Goal: Task Accomplishment & Management: Use online tool/utility

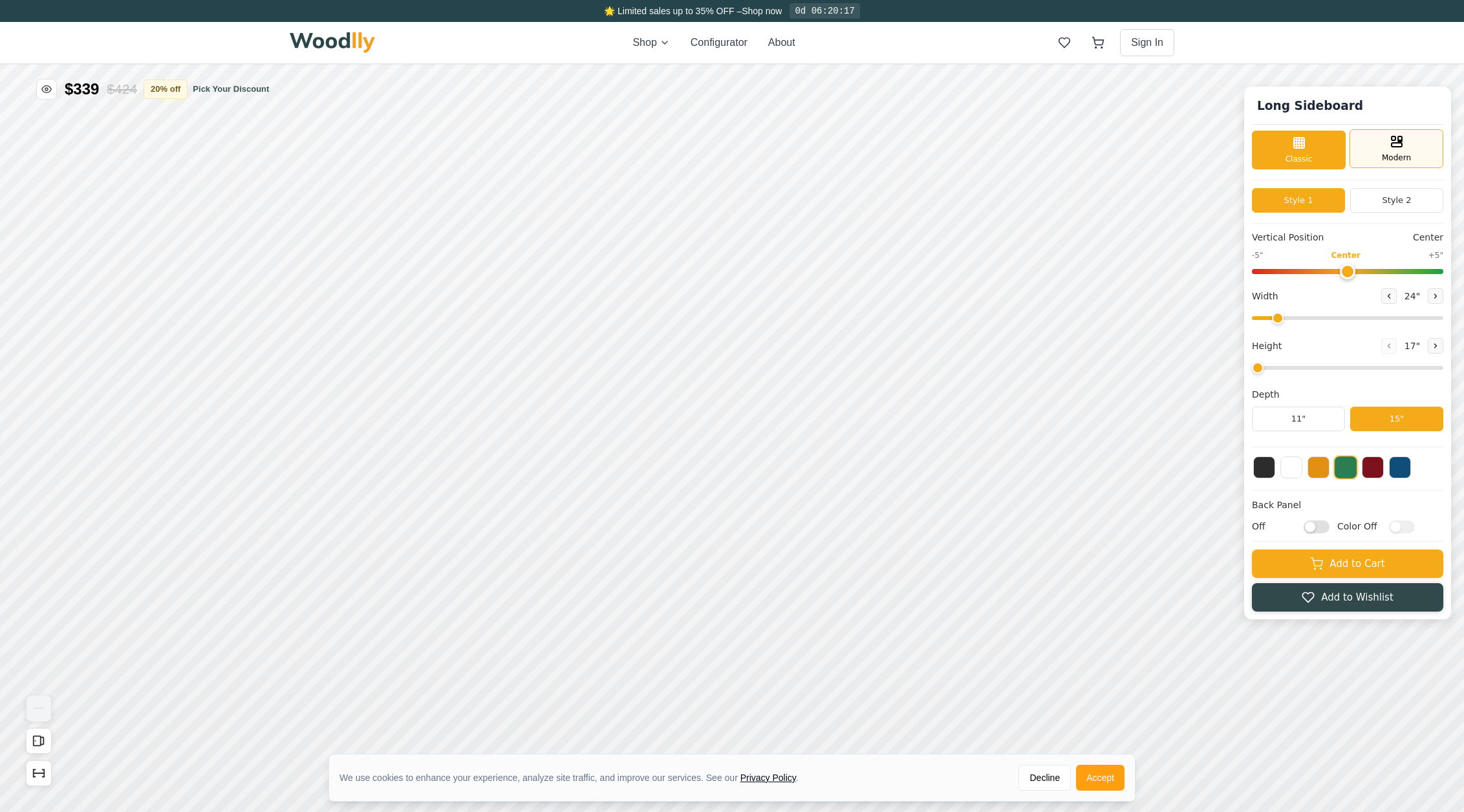
click at [1393, 161] on span "Modern" at bounding box center [1396, 157] width 29 height 11
click at [1287, 142] on div "Classic" at bounding box center [1298, 149] width 94 height 39
click at [1407, 201] on button "Style 2" at bounding box center [1397, 200] width 93 height 25
click at [1305, 200] on button "Style 1" at bounding box center [1298, 200] width 93 height 25
click at [485, 424] on icon at bounding box center [487, 423] width 16 height 16
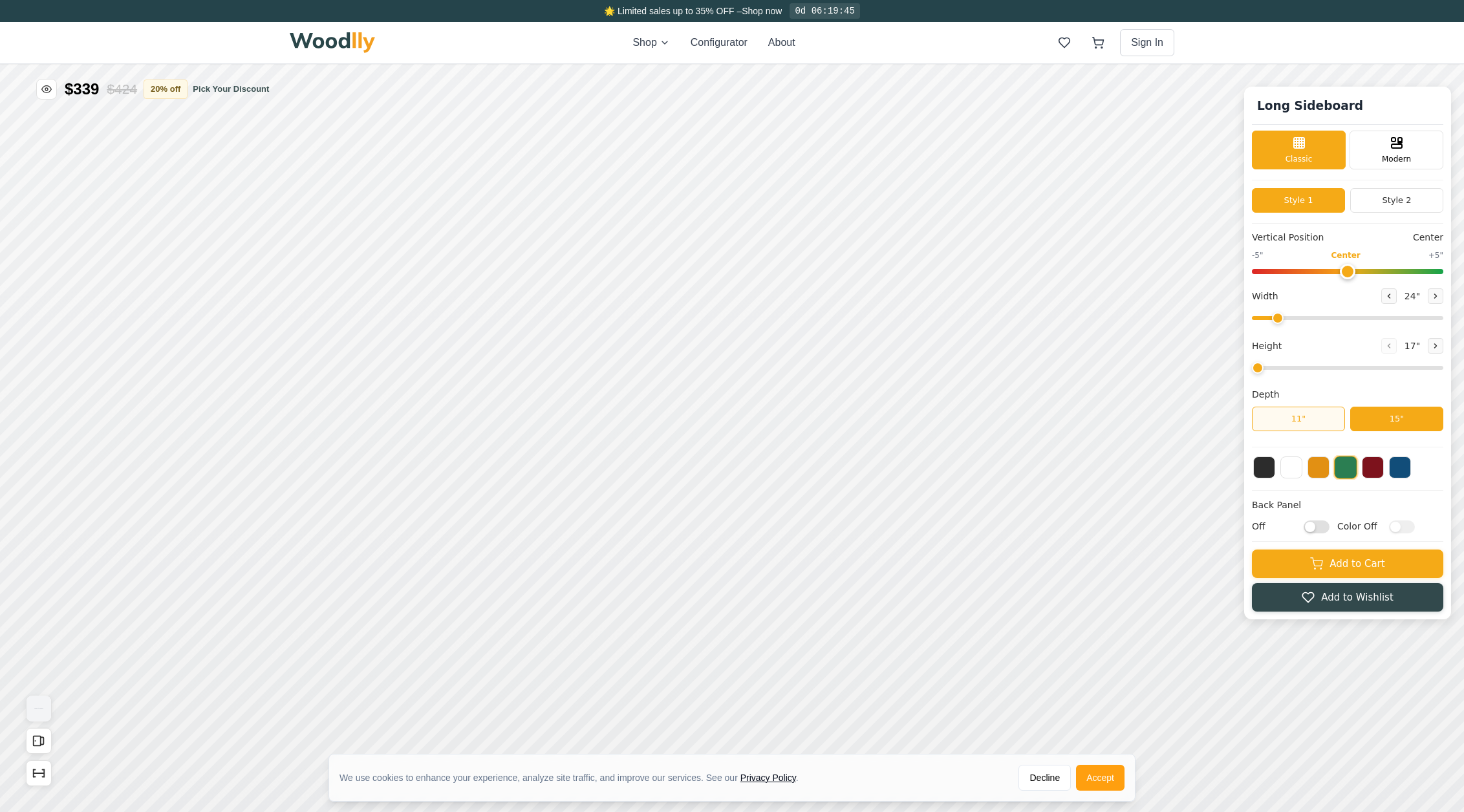
click at [1298, 426] on button "11"" at bounding box center [1298, 419] width 93 height 25
click at [1418, 421] on button "15"" at bounding box center [1397, 419] width 93 height 25
drag, startPoint x: 1347, startPoint y: 269, endPoint x: 1308, endPoint y: 270, distance: 39.0
click at [1308, 270] on input "range" at bounding box center [1347, 271] width 191 height 5
drag, startPoint x: 1308, startPoint y: 270, endPoint x: 1345, endPoint y: 271, distance: 37.0
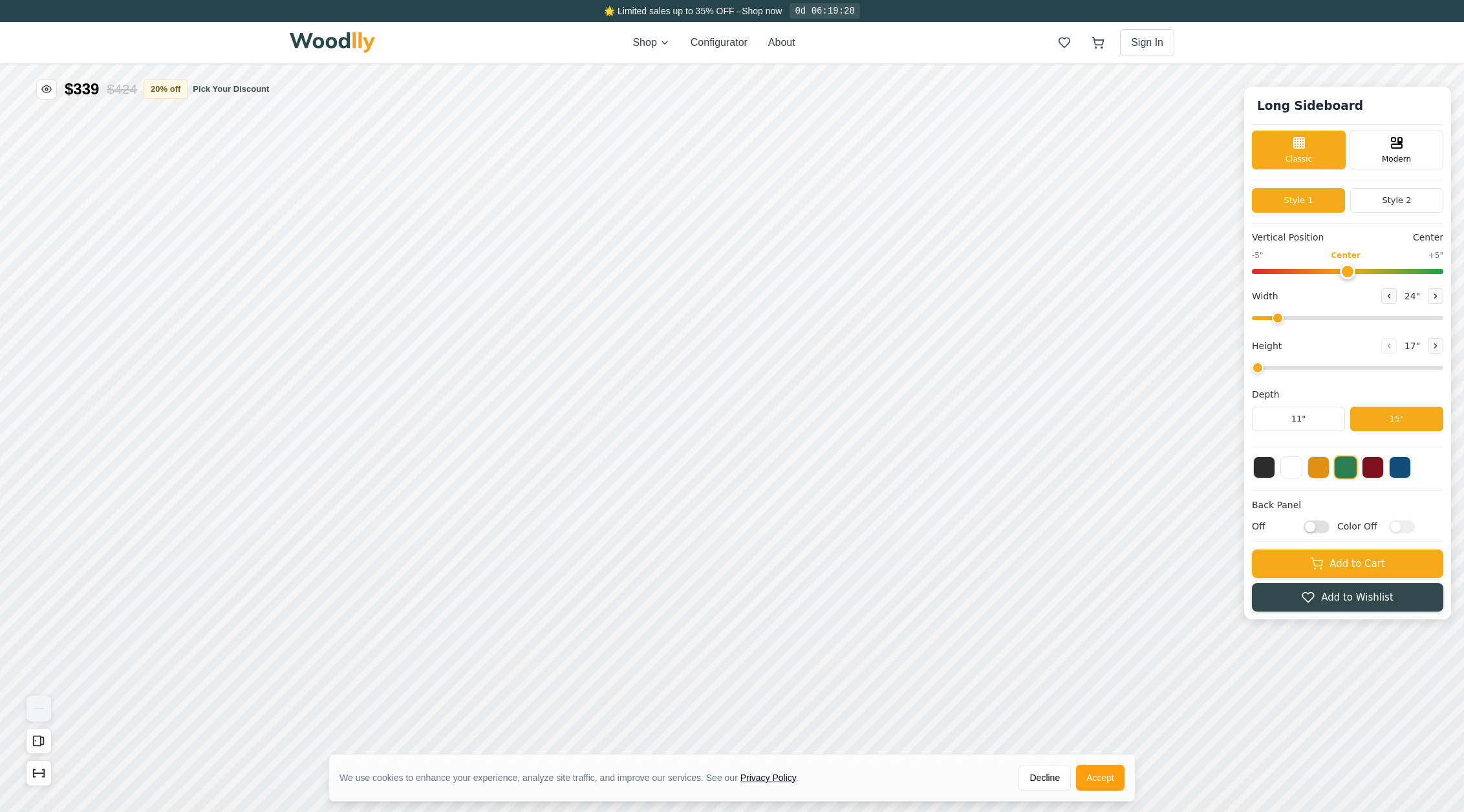
type input "0"
click at [1345, 271] on input "range" at bounding box center [1347, 271] width 191 height 5
click at [1347, 269] on input "range" at bounding box center [1347, 271] width 191 height 5
click at [1402, 199] on button "Style 2" at bounding box center [1397, 200] width 93 height 25
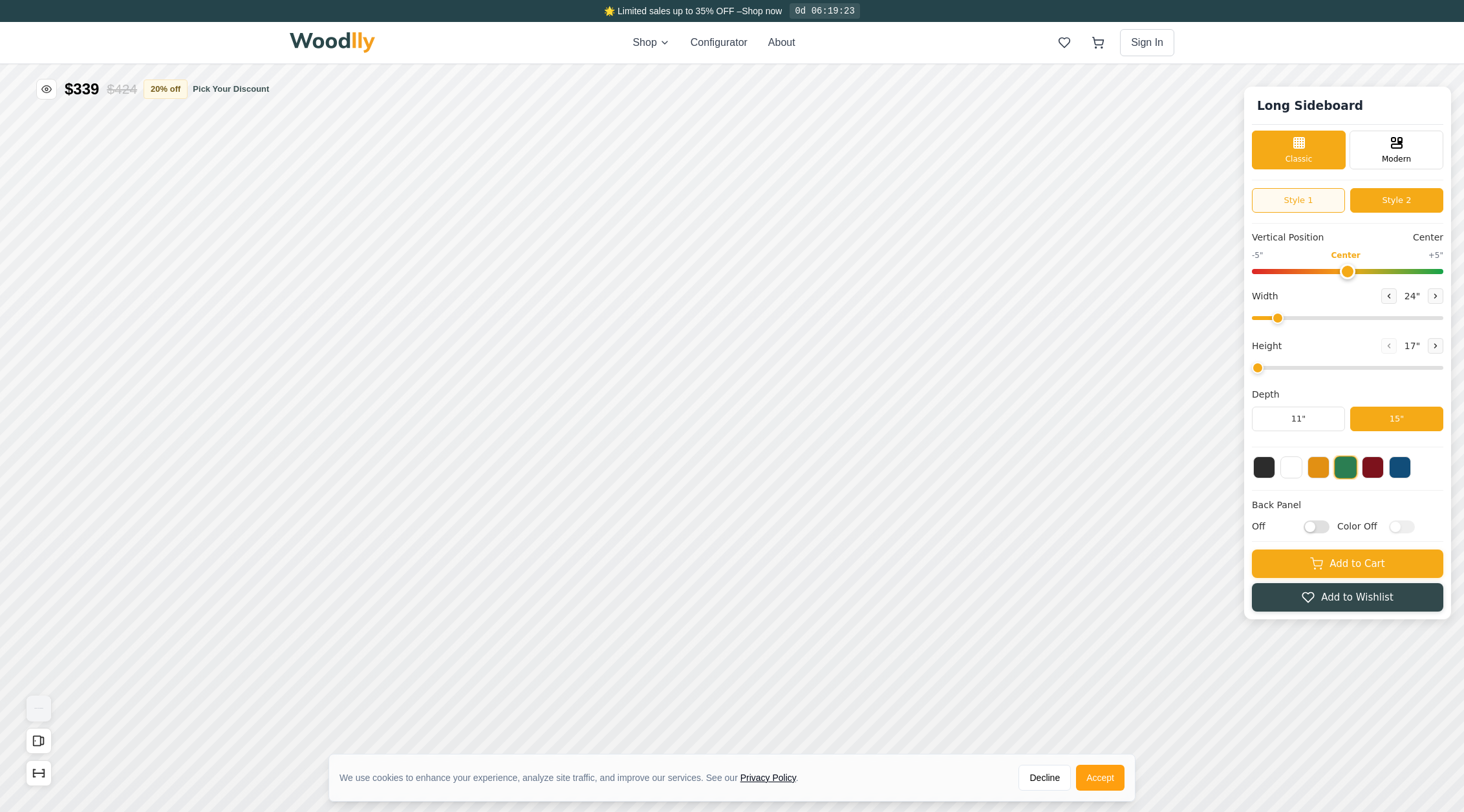
click at [1297, 198] on button "Style 1" at bounding box center [1298, 200] width 93 height 25
click at [1314, 159] on div "Classic" at bounding box center [1298, 149] width 94 height 39
click at [1306, 529] on input "Off" at bounding box center [1317, 526] width 26 height 13
click at [1323, 529] on input "On" at bounding box center [1317, 526] width 26 height 13
click at [1311, 526] on input "Off" at bounding box center [1317, 526] width 26 height 13
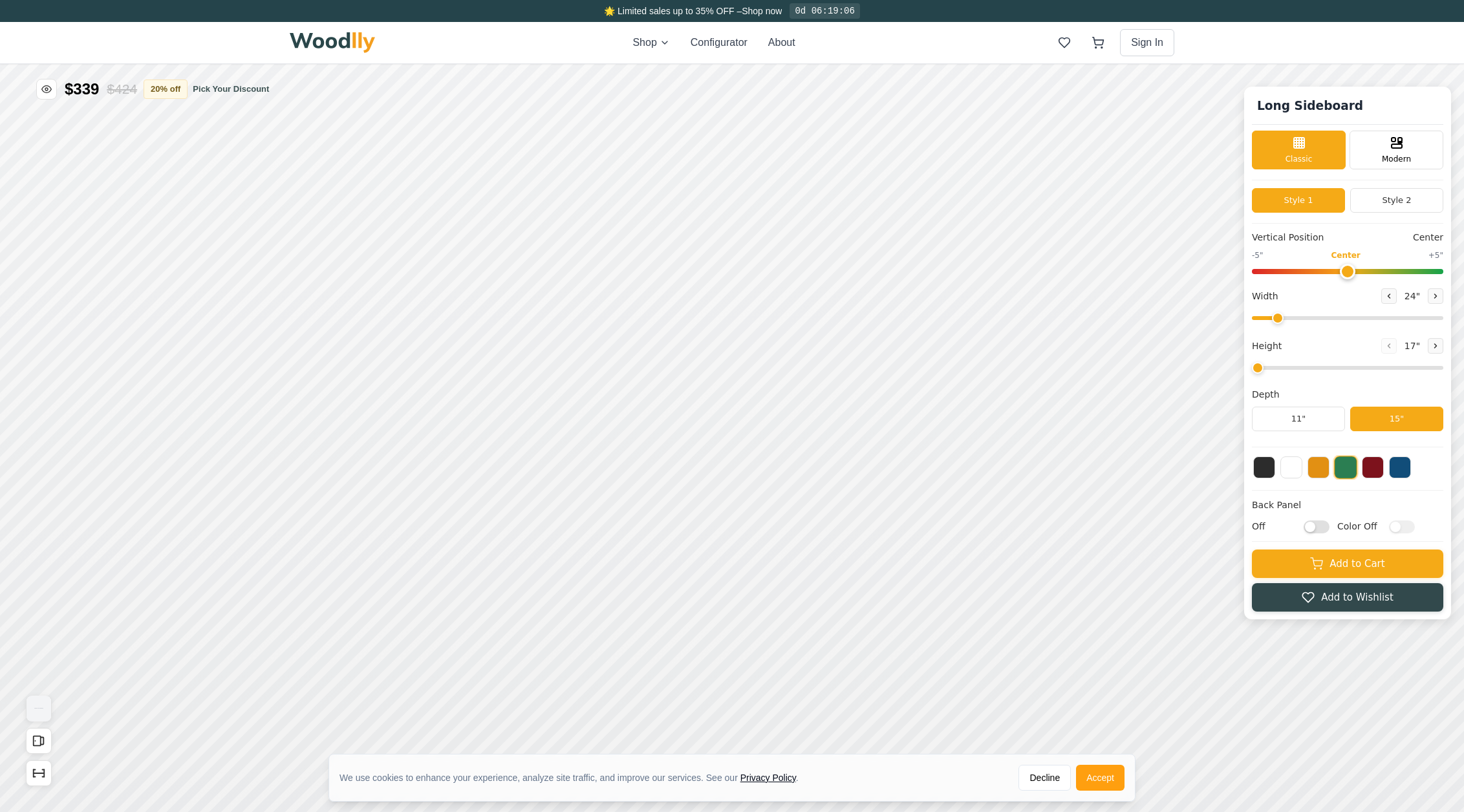
checkbox input "true"
click at [1400, 529] on input "Color Off" at bounding box center [1402, 526] width 26 height 13
checkbox input "true"
click at [1314, 527] on input "On" at bounding box center [1317, 526] width 26 height 13
click at [1308, 526] on input "Off" at bounding box center [1317, 526] width 26 height 13
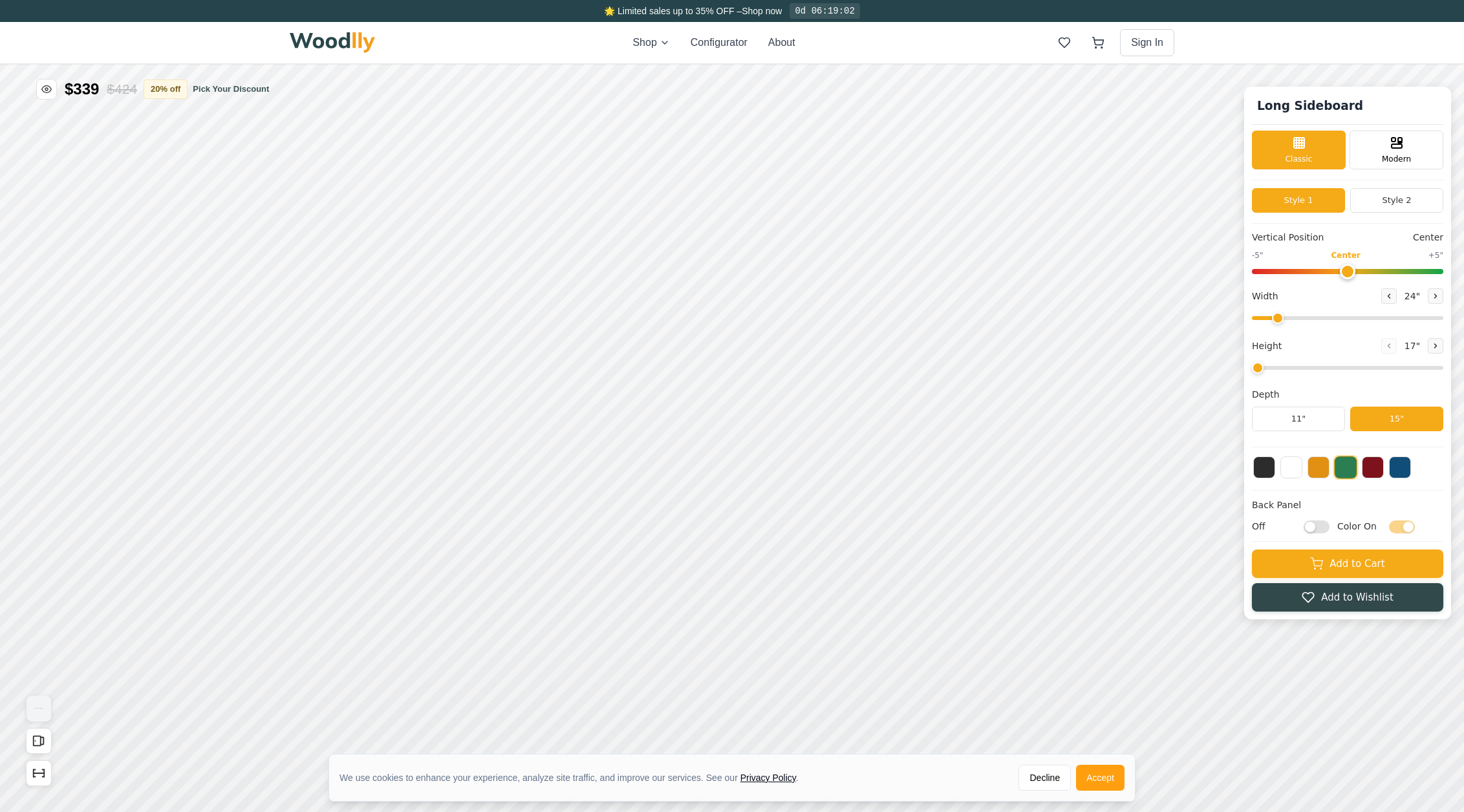
checkbox input "true"
click at [1409, 529] on input "Color On" at bounding box center [1402, 526] width 26 height 13
checkbox input "false"
click at [1324, 527] on input "On" at bounding box center [1317, 526] width 26 height 13
checkbox input "false"
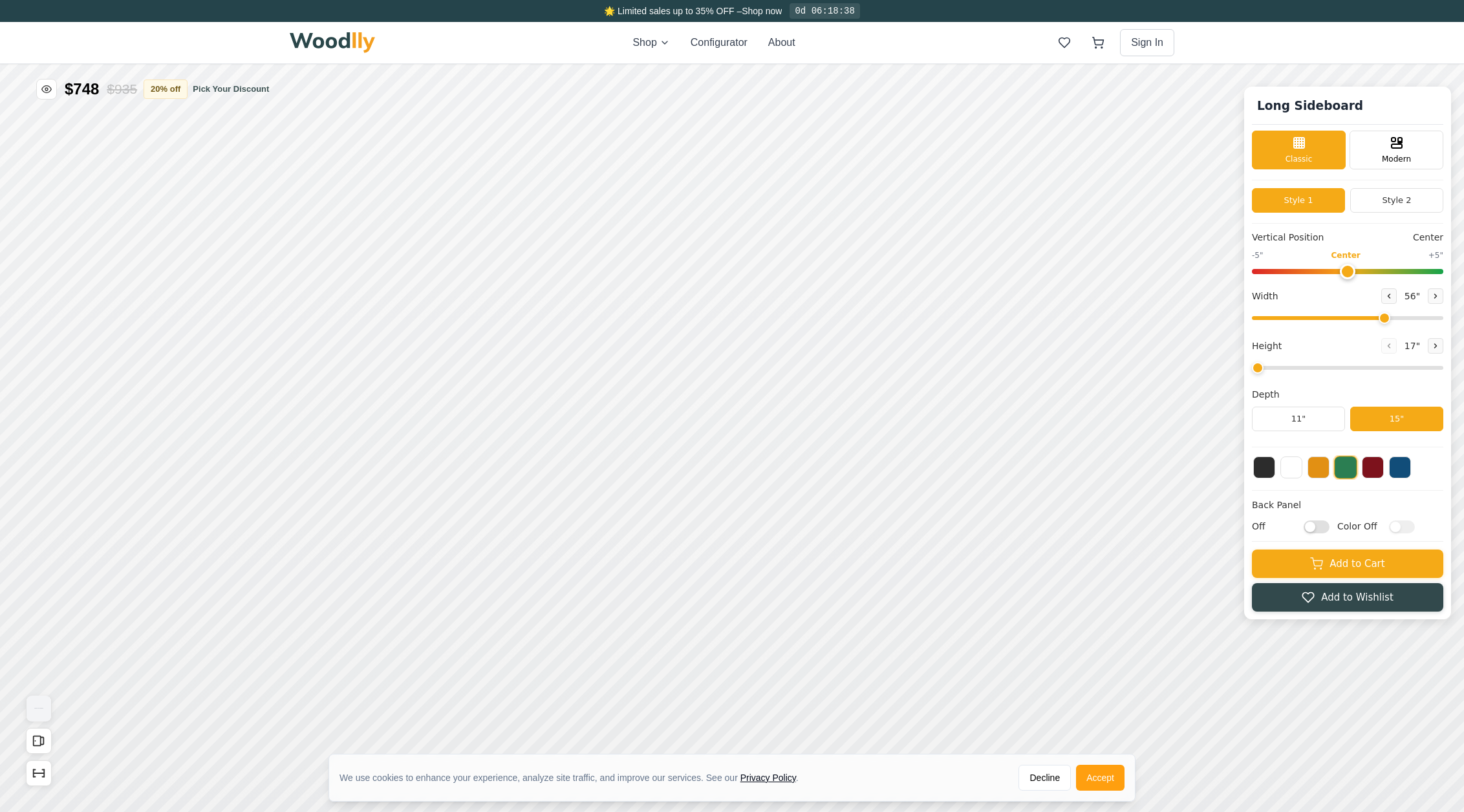
drag, startPoint x: 1281, startPoint y: 315, endPoint x: 1386, endPoint y: 323, distance: 105.3
type input "56"
click at [1386, 320] on input "range" at bounding box center [1347, 317] width 191 height 4
drag, startPoint x: 1264, startPoint y: 367, endPoint x: 1284, endPoint y: 363, distance: 20.4
type input "2"
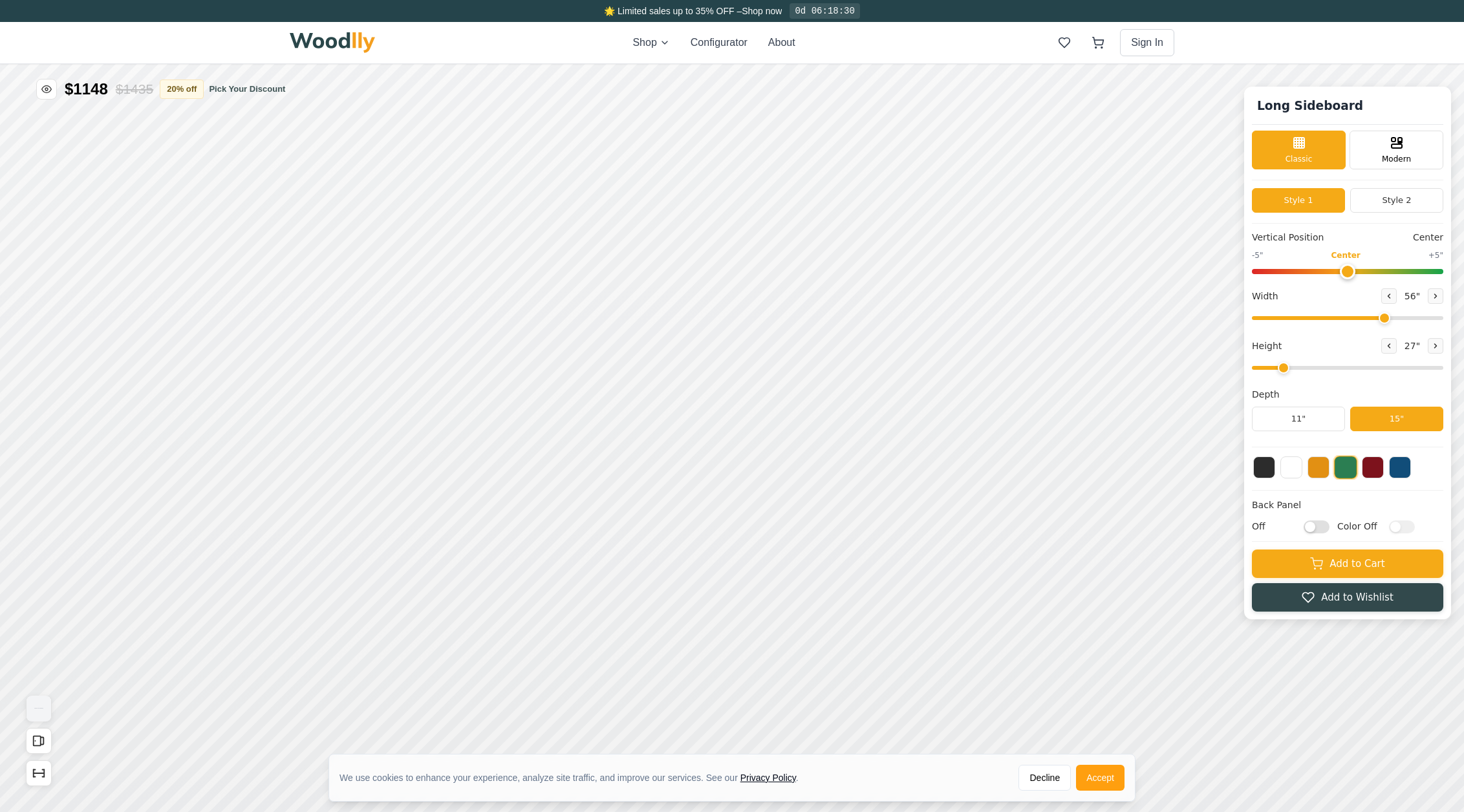
click at [1284, 366] on input "range" at bounding box center [1347, 368] width 191 height 4
type input "0"
click at [1348, 273] on input "range" at bounding box center [1347, 271] width 191 height 5
click at [1432, 296] on icon at bounding box center [1435, 296] width 8 height 8
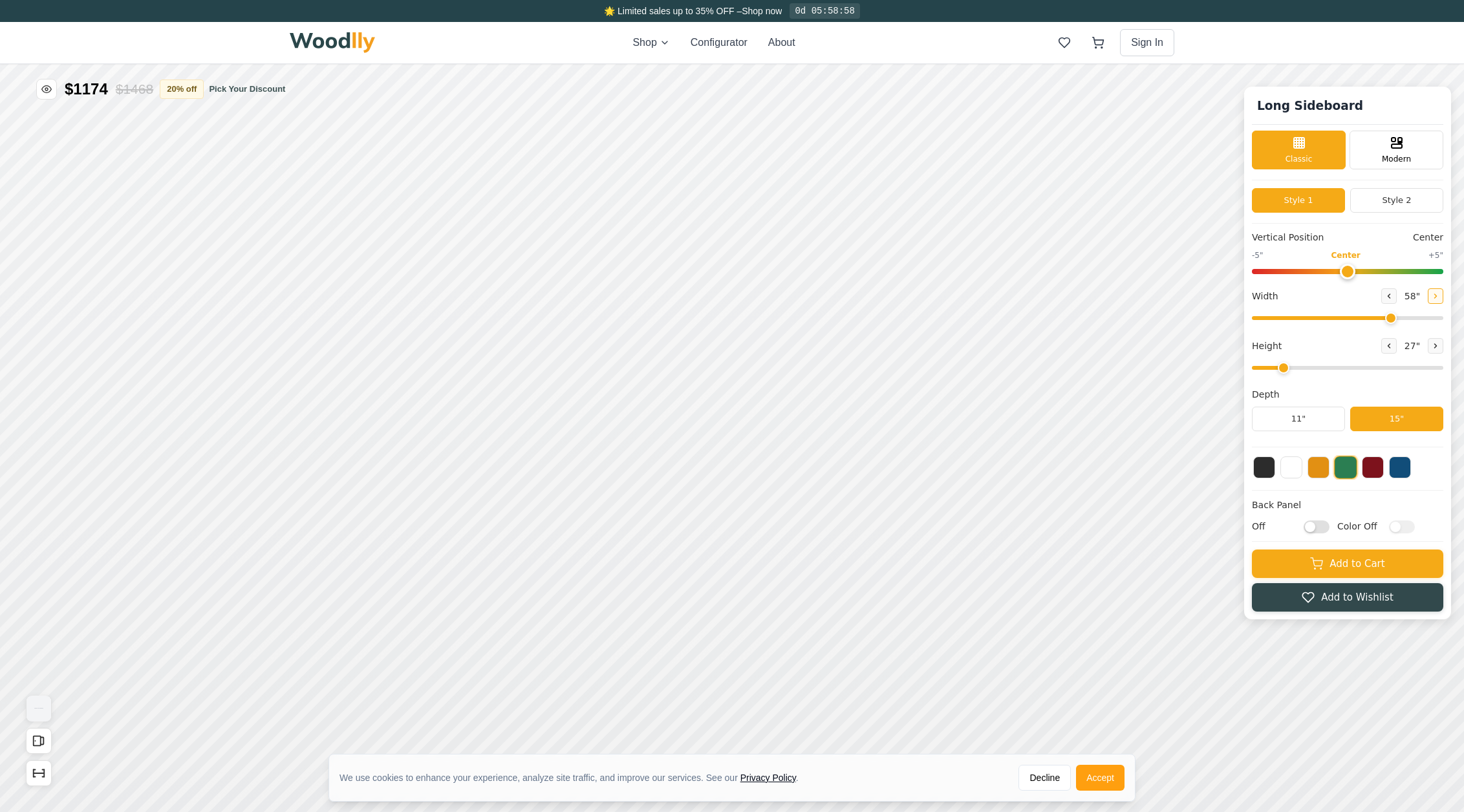
click at [1432, 296] on icon at bounding box center [1435, 296] width 8 height 8
type input "62"
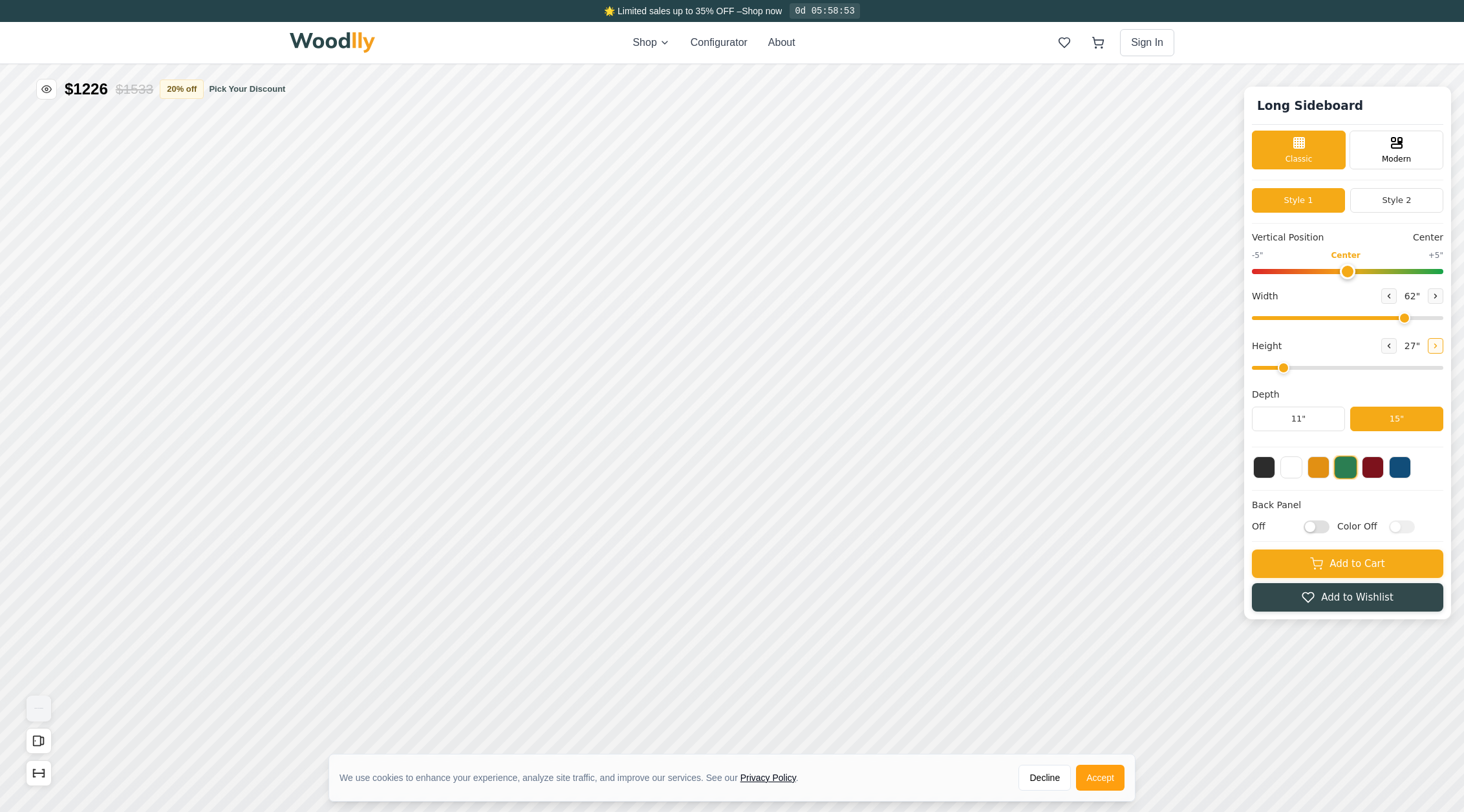
click at [1440, 347] on button at bounding box center [1435, 346] width 16 height 16
click at [1390, 347] on icon at bounding box center [1389, 346] width 8 height 8
type input "2"
click at [1270, 471] on button at bounding box center [1264, 465] width 22 height 22
click at [1288, 467] on button at bounding box center [1291, 465] width 22 height 22
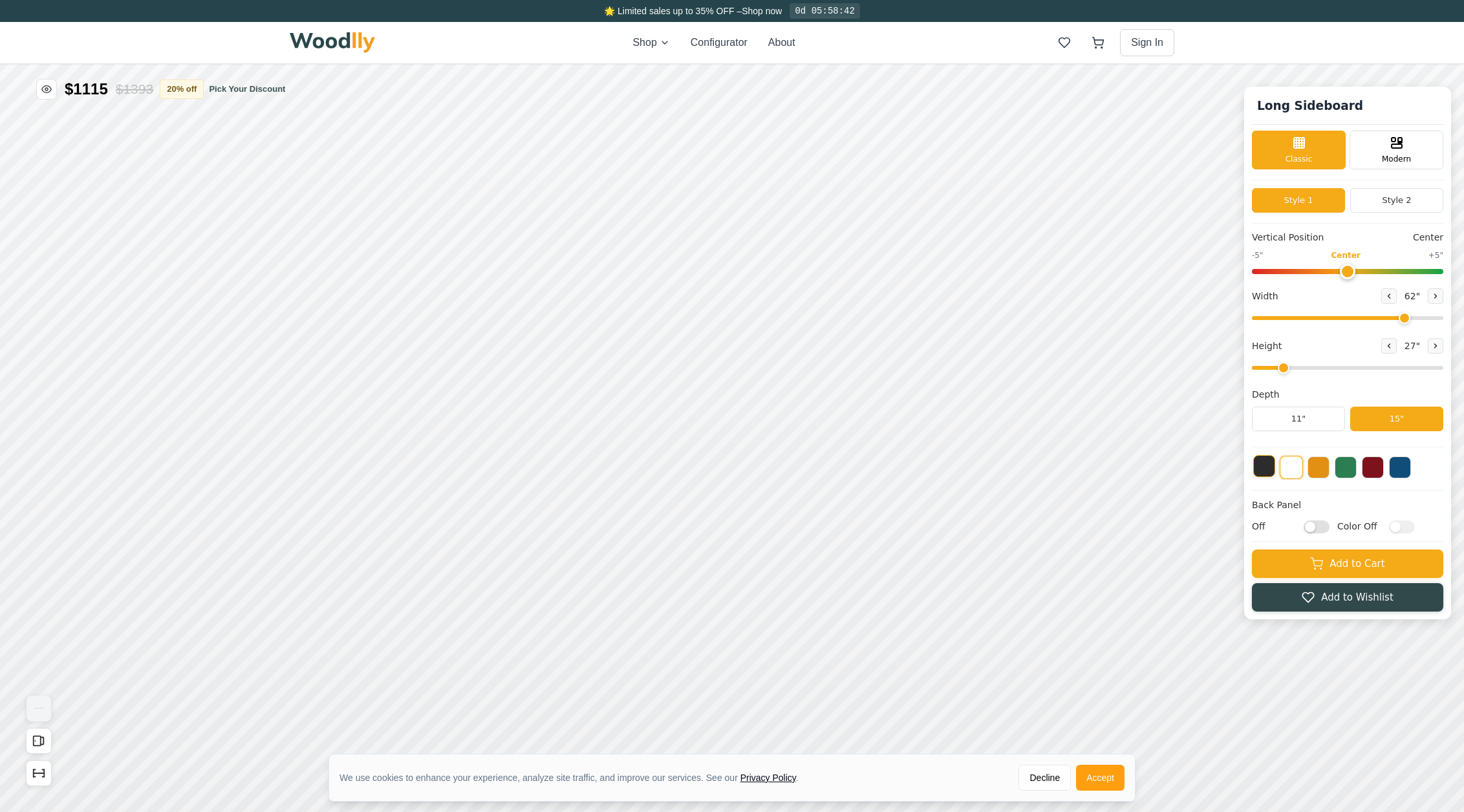
click at [1268, 469] on button at bounding box center [1264, 465] width 22 height 22
click at [1320, 528] on input "Off" at bounding box center [1317, 526] width 26 height 13
click at [1320, 527] on input "On" at bounding box center [1317, 526] width 26 height 13
checkbox input "false"
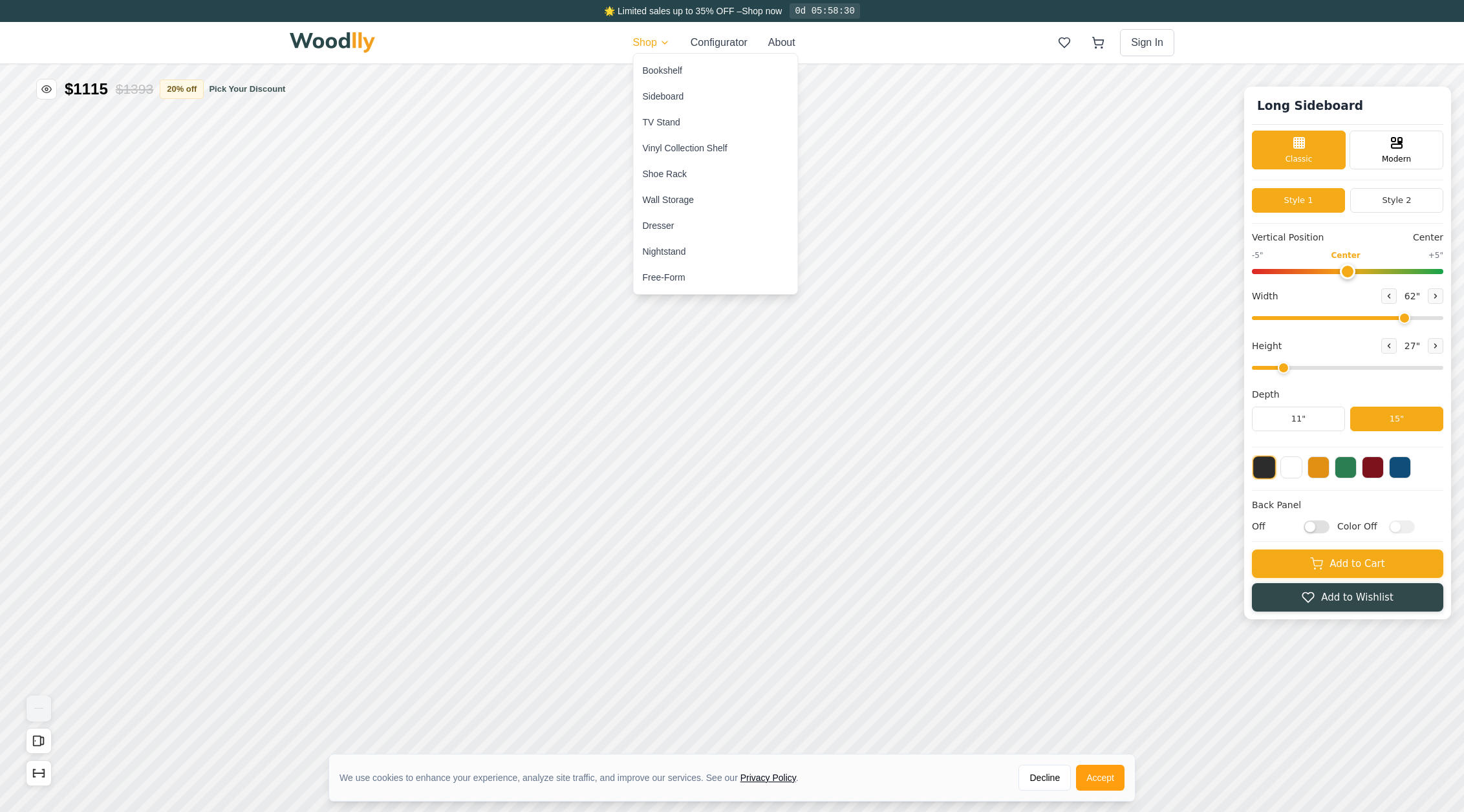
click at [657, 47] on div "🌟 Limited sales up to 35% OFF – Shop now 0d 05:58:30 Shop Configurator About Si…" at bounding box center [732, 406] width 1464 height 812
click at [685, 153] on div "Vinyl Collection Shelf" at bounding box center [685, 147] width 85 height 13
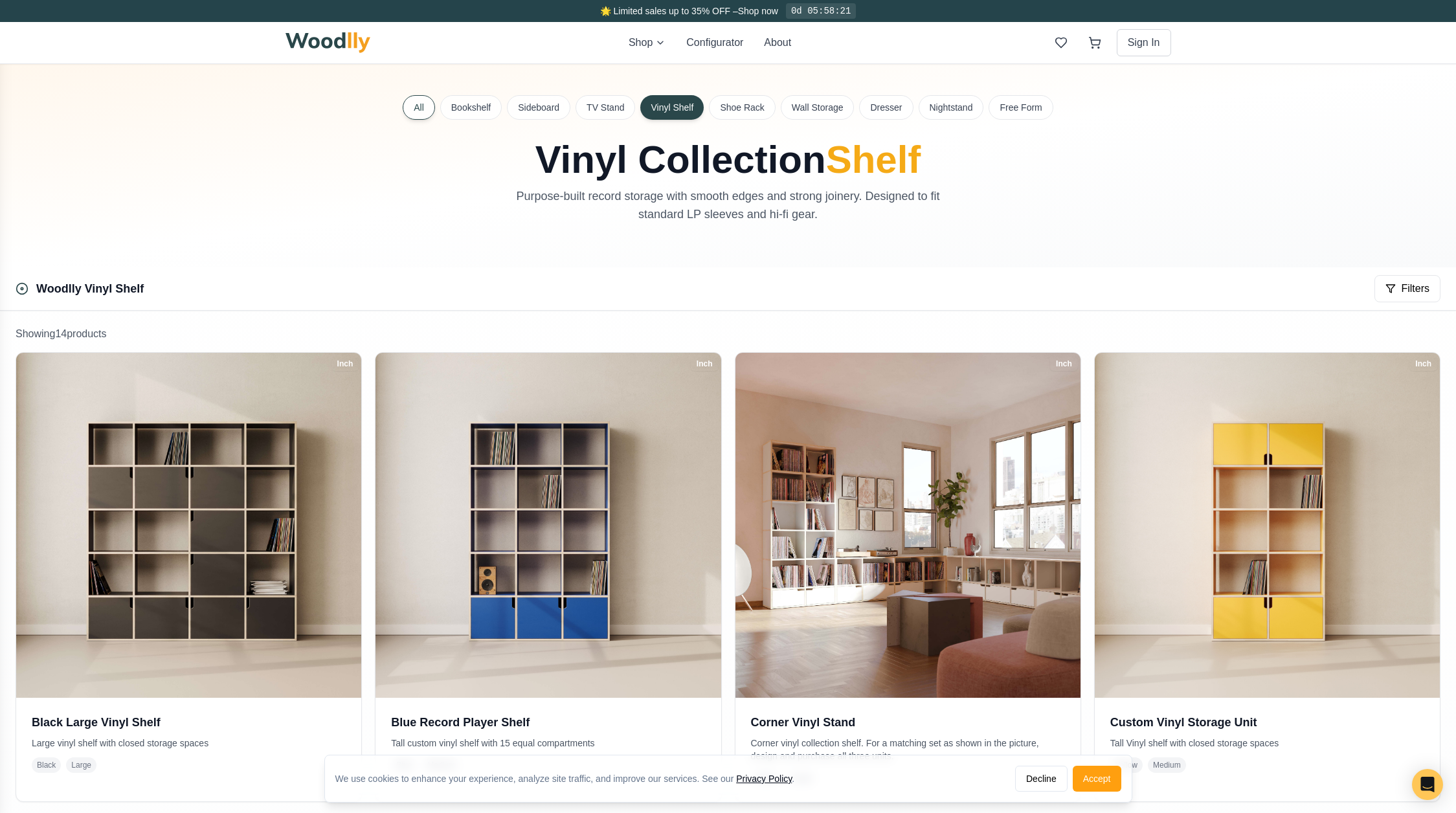
click at [430, 109] on button "All" at bounding box center [419, 107] width 32 height 25
